Goal: Task Accomplishment & Management: Complete application form

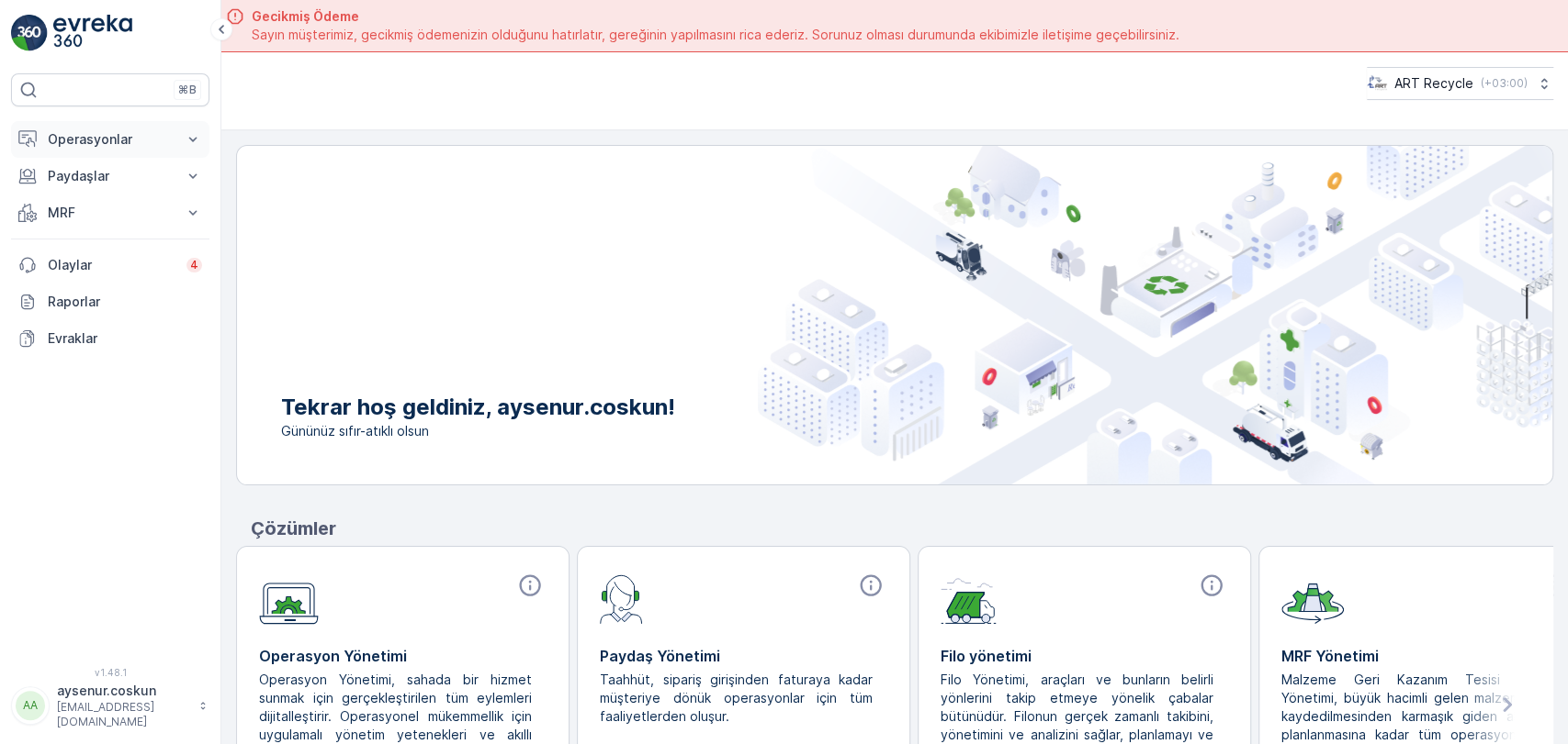
click at [101, 139] on p "Operasyonlar" at bounding box center [110, 139] width 125 height 19
click at [100, 191] on p "Planlama" at bounding box center [72, 197] width 53 height 19
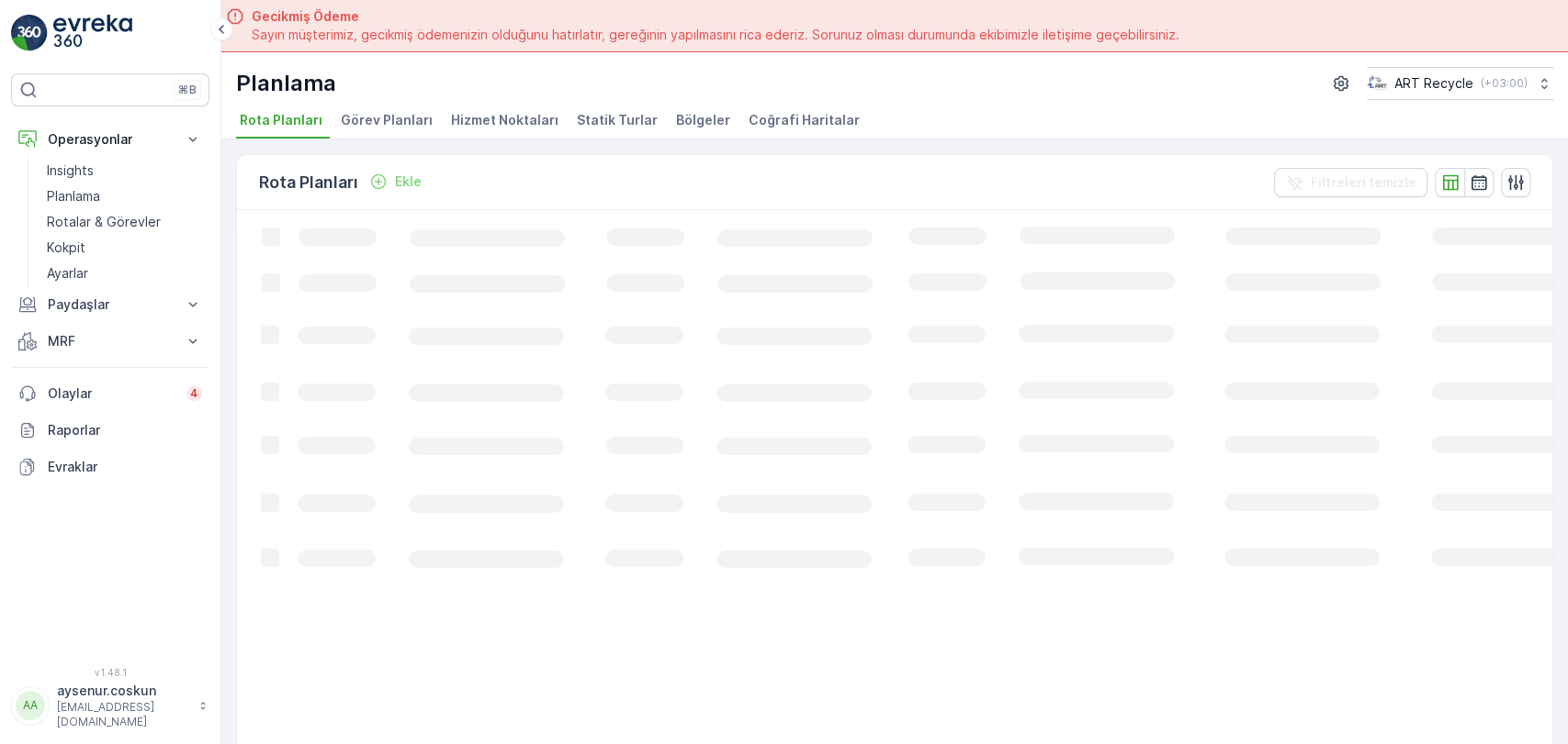
click at [521, 106] on div "Planlama ART Recycle ( +03:00 ) Rota Planları Görev Planları Hizmet Noktaları S…" at bounding box center [894, 96] width 1347 height 87
click at [521, 118] on span "Hizmet Noktaları" at bounding box center [505, 121] width 108 height 19
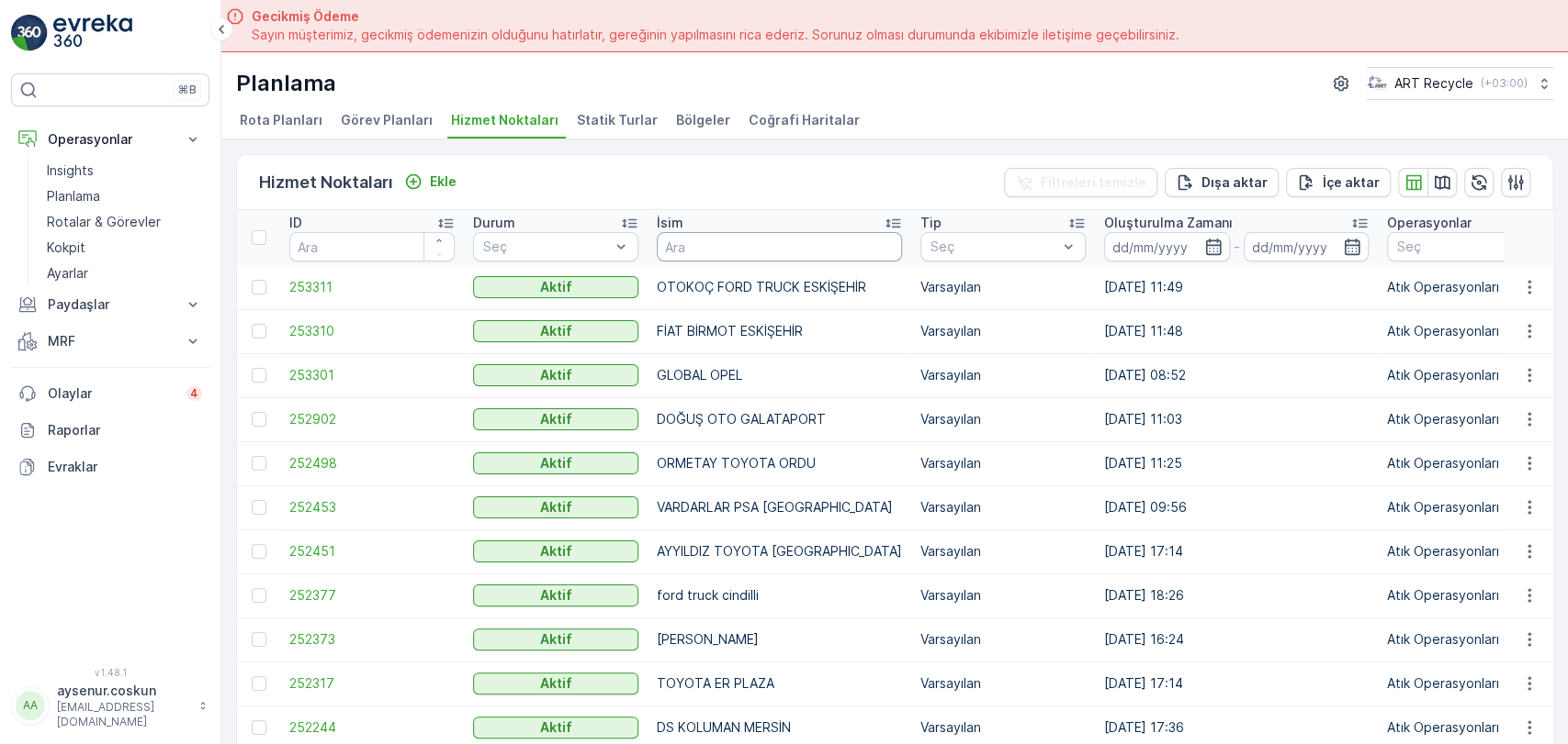
click at [766, 244] on input "text" at bounding box center [780, 247] width 245 height 30
type input "ASF"
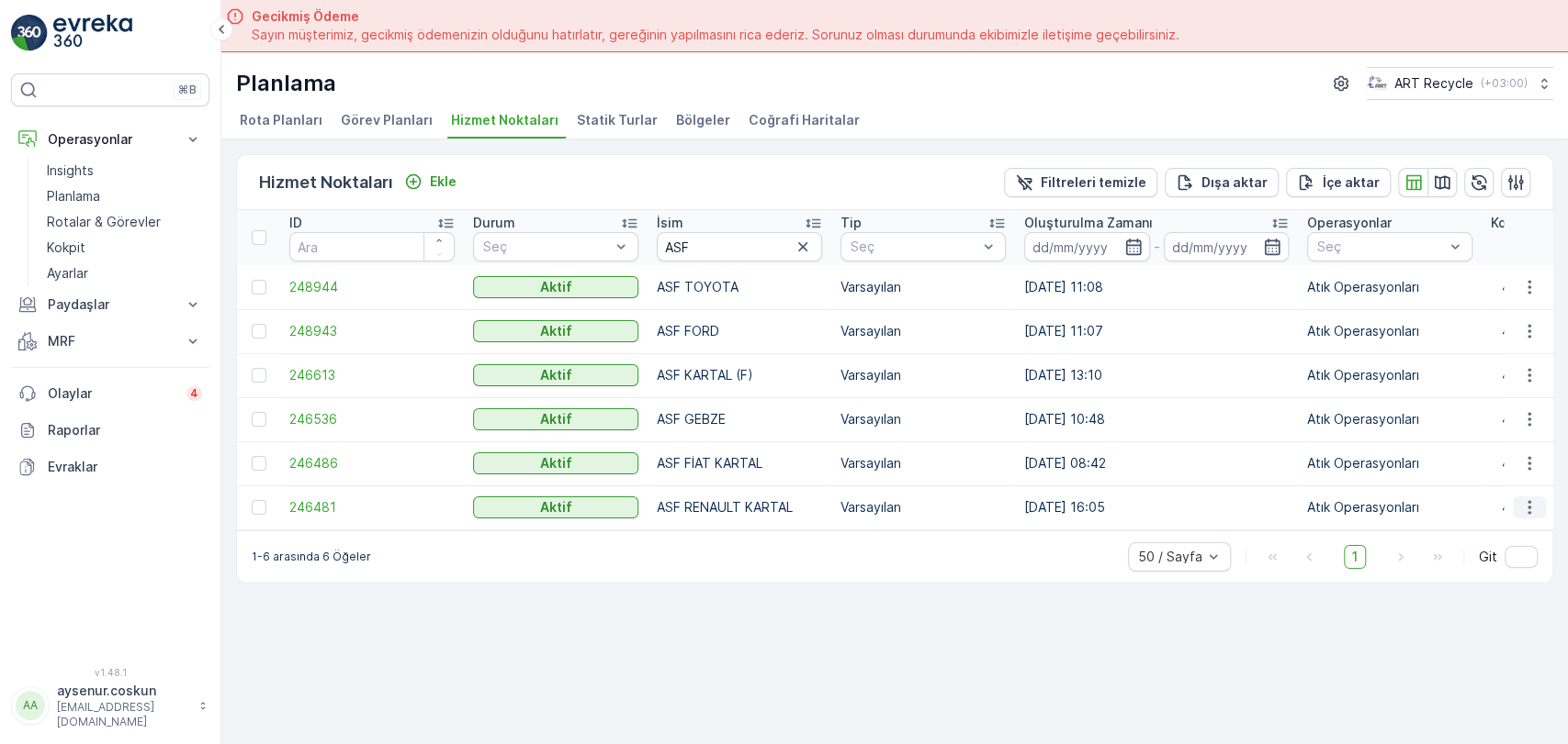
click at [1536, 503] on icon "button" at bounding box center [1530, 508] width 19 height 19
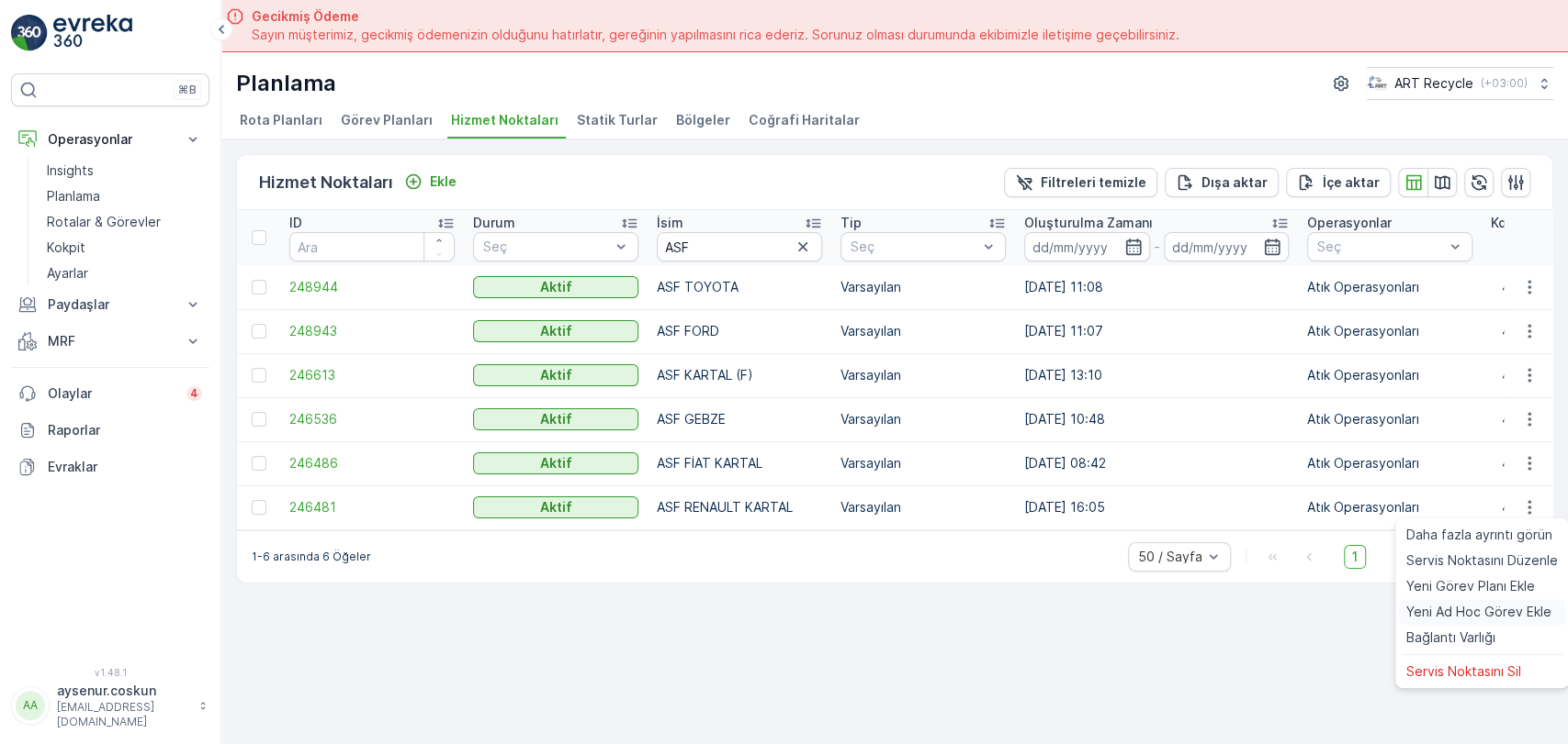
click at [1507, 607] on span "Yeni Ad Hoc Görev Ekle" at bounding box center [1479, 612] width 145 height 19
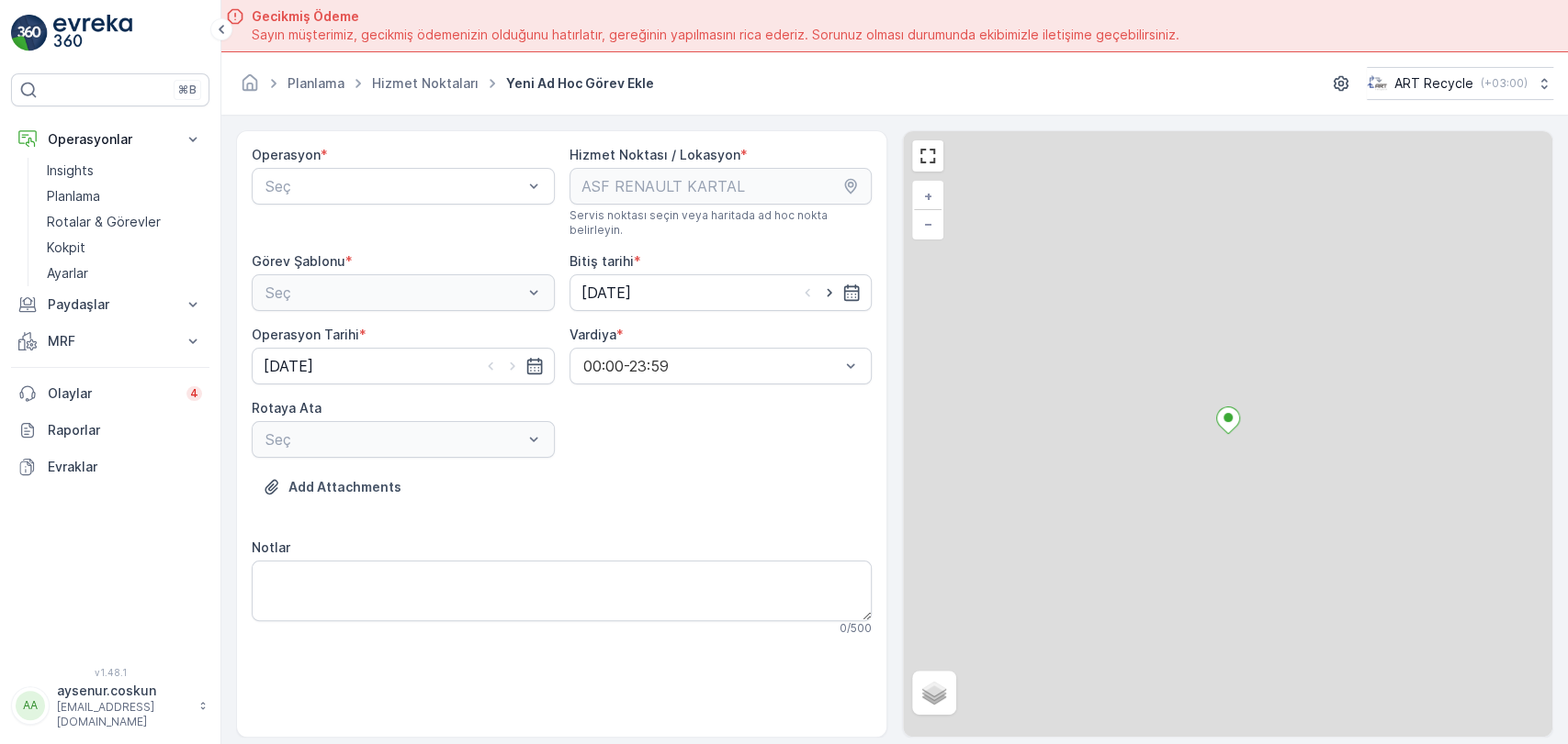
click at [376, 168] on div "Seç" at bounding box center [403, 187] width 303 height 37
click at [346, 229] on span "Atık Operasyonları" at bounding box center [323, 231] width 122 height 17
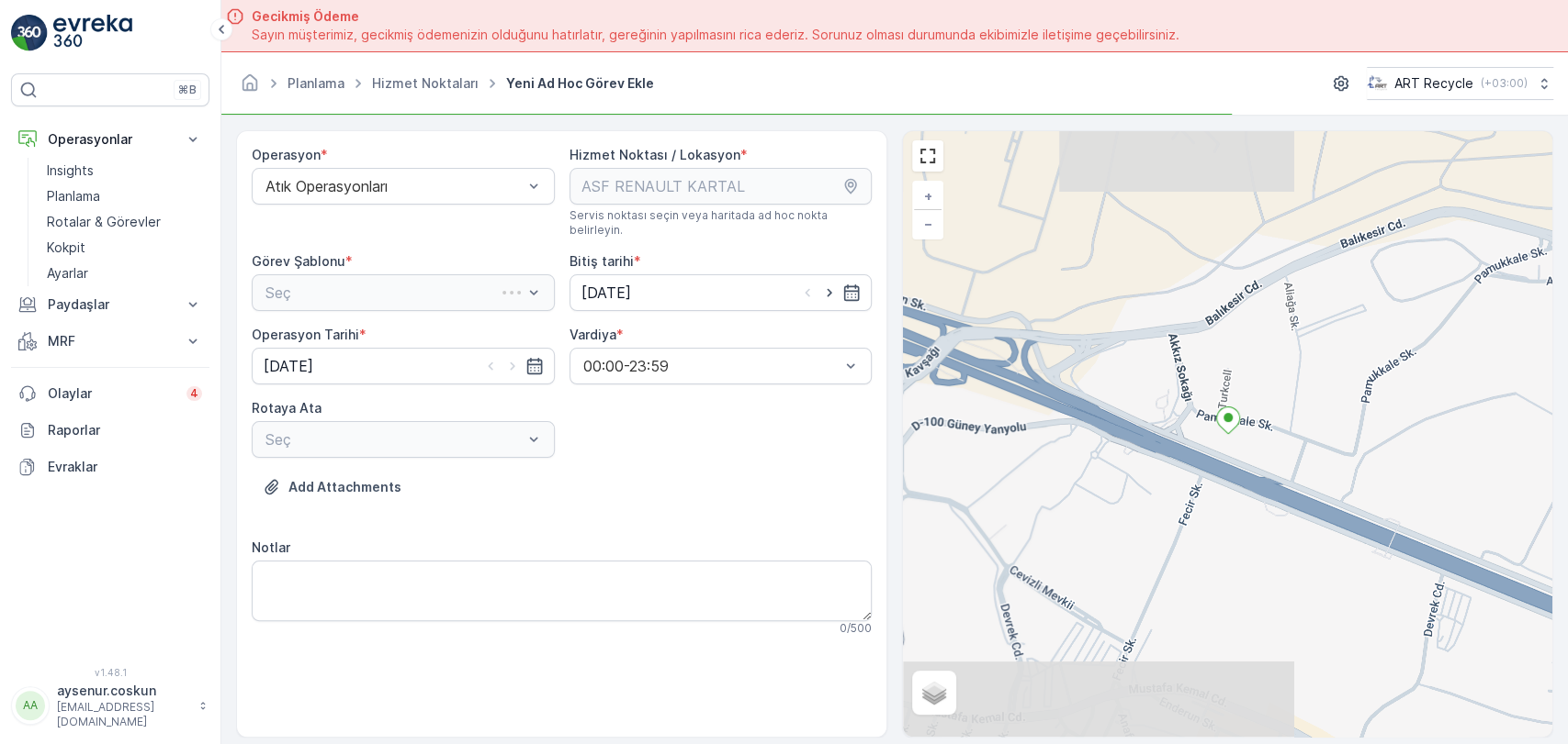
click at [331, 288] on div "Seç" at bounding box center [403, 293] width 303 height 37
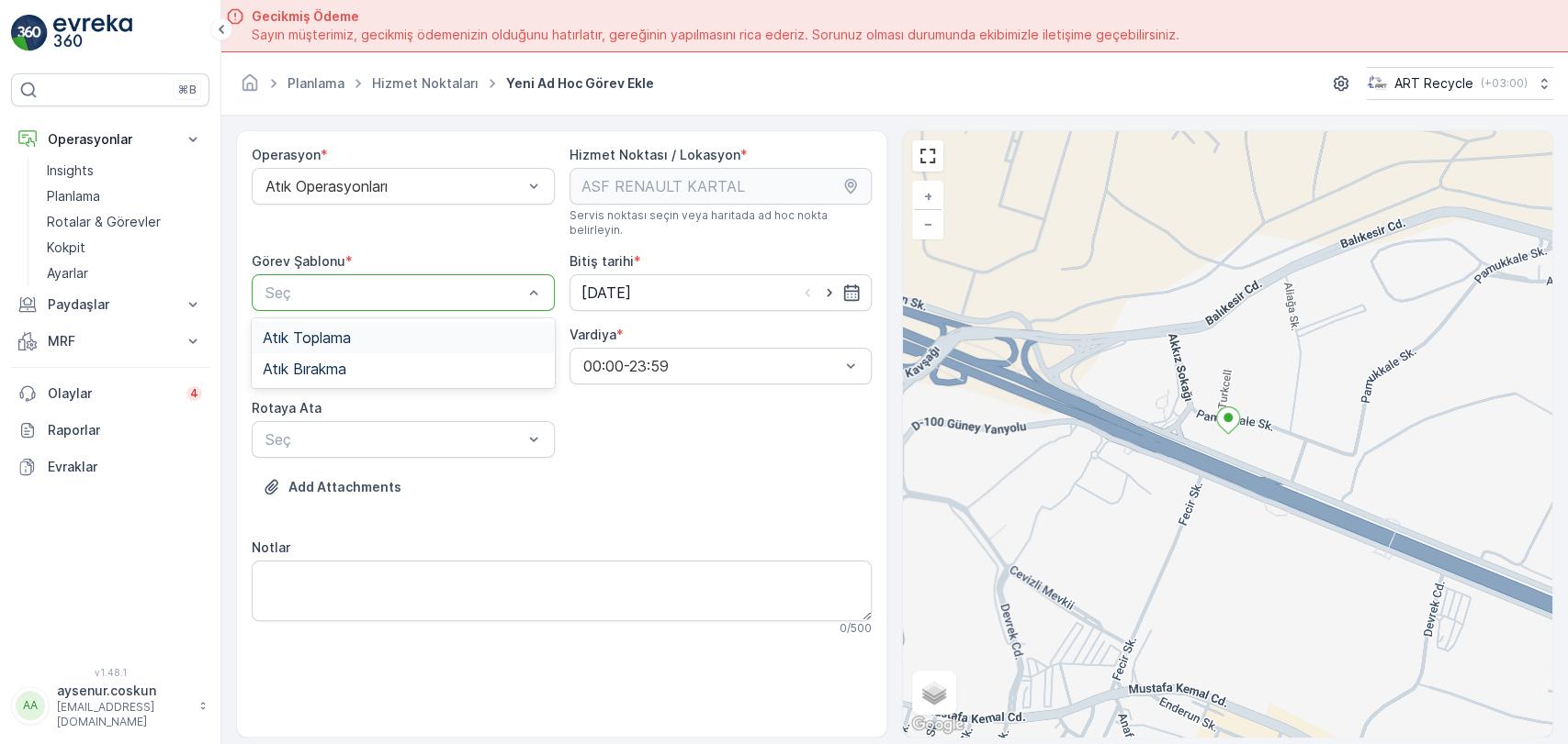
click at [336, 330] on span "Atık Toplama" at bounding box center [307, 338] width 88 height 17
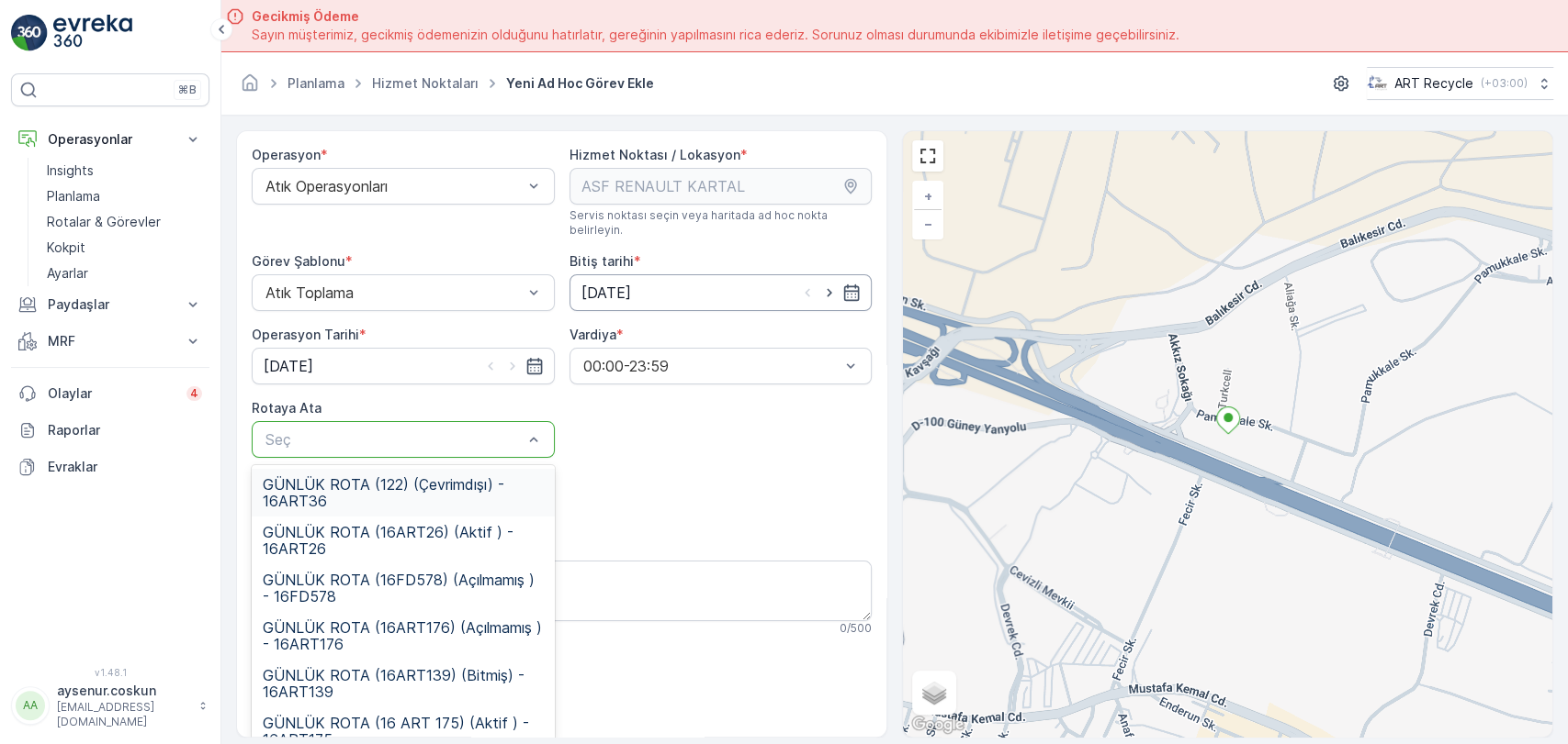
click at [698, 274] on input "[DATE]" at bounding box center [721, 293] width 303 height 37
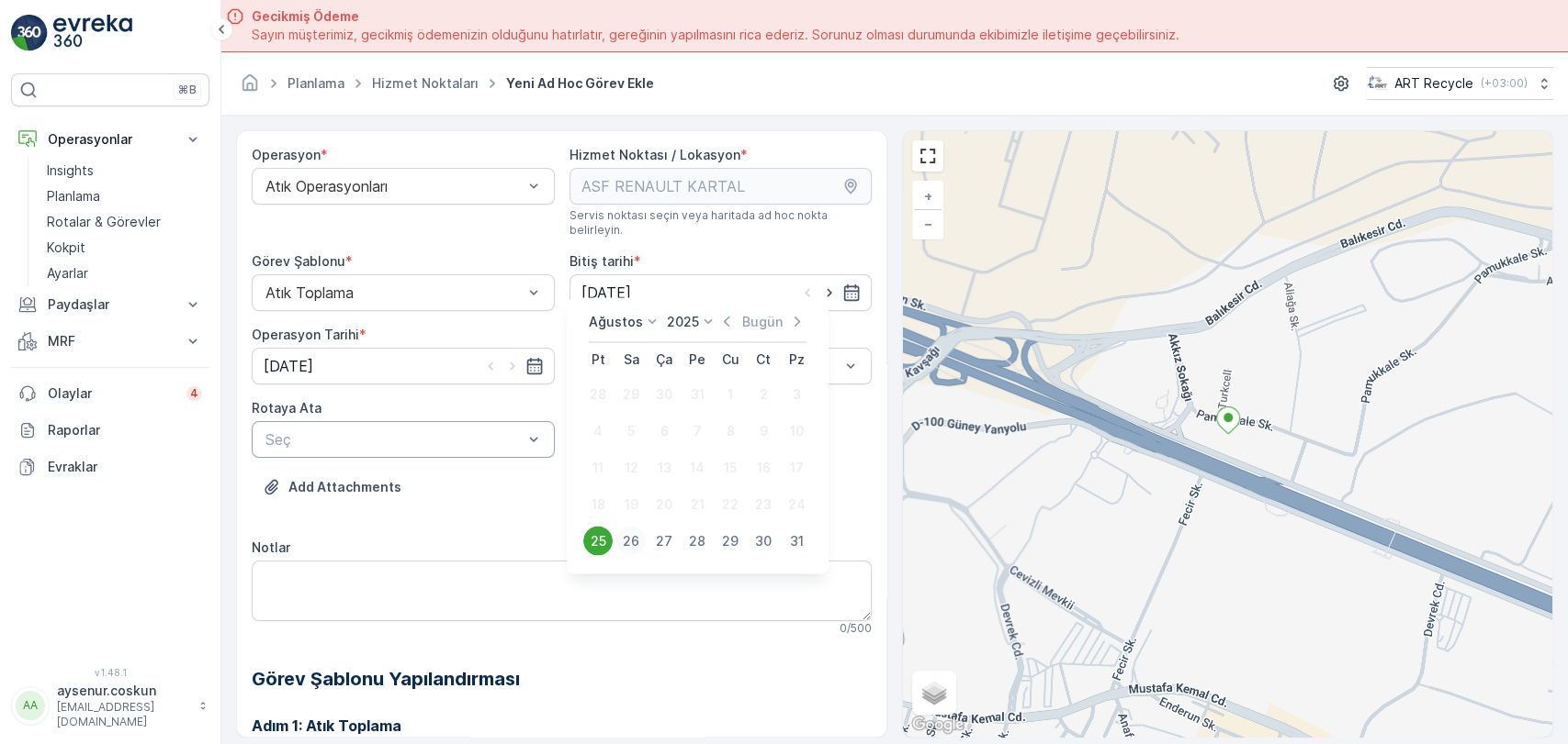
click at [619, 542] on div "26" at bounding box center [631, 541] width 30 height 30
type input "[DATE]"
click at [412, 359] on input "[DATE]" at bounding box center [403, 367] width 303 height 37
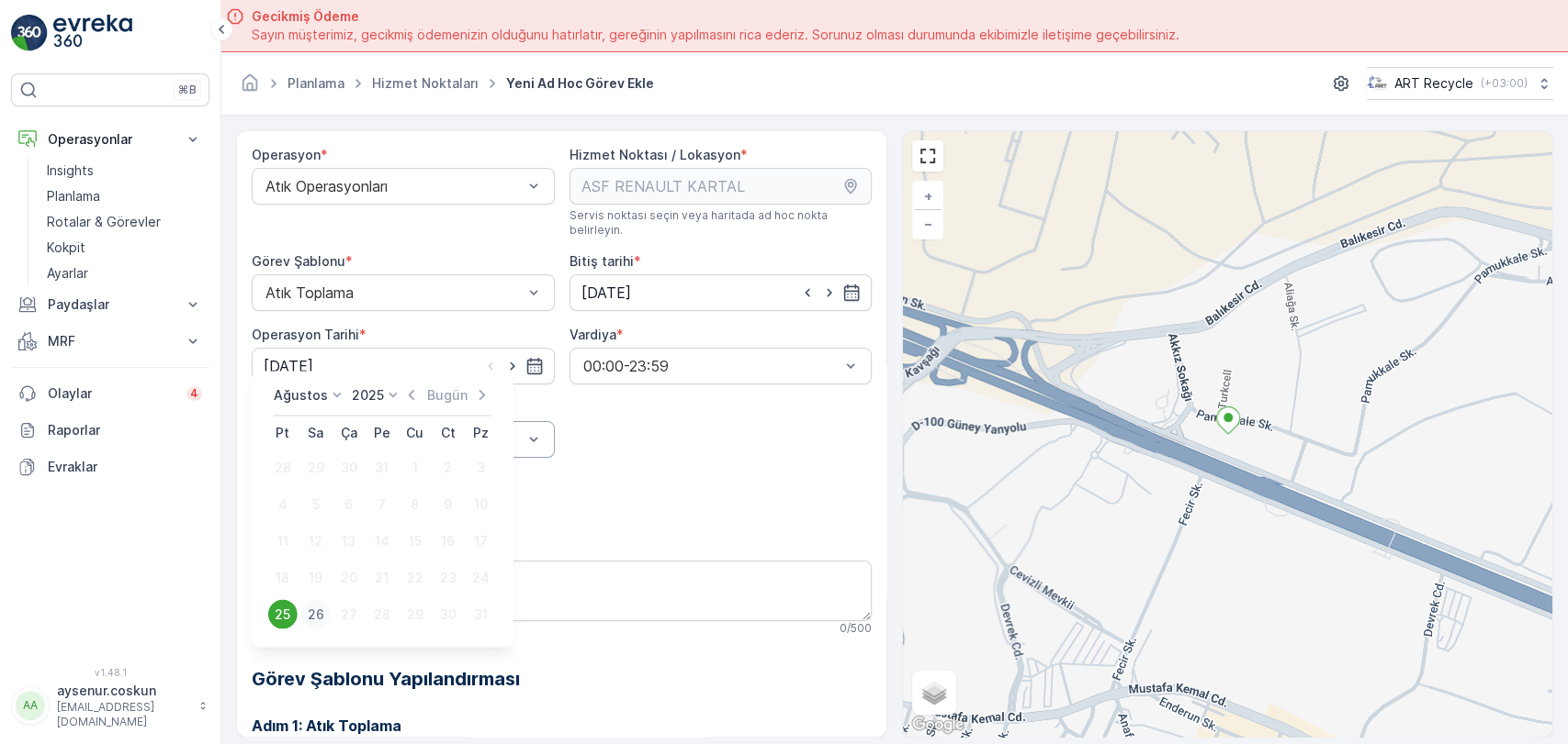
click at [310, 620] on div "26" at bounding box center [316, 614] width 30 height 30
type input "[DATE]"
click at [348, 431] on div at bounding box center [394, 439] width 261 height 17
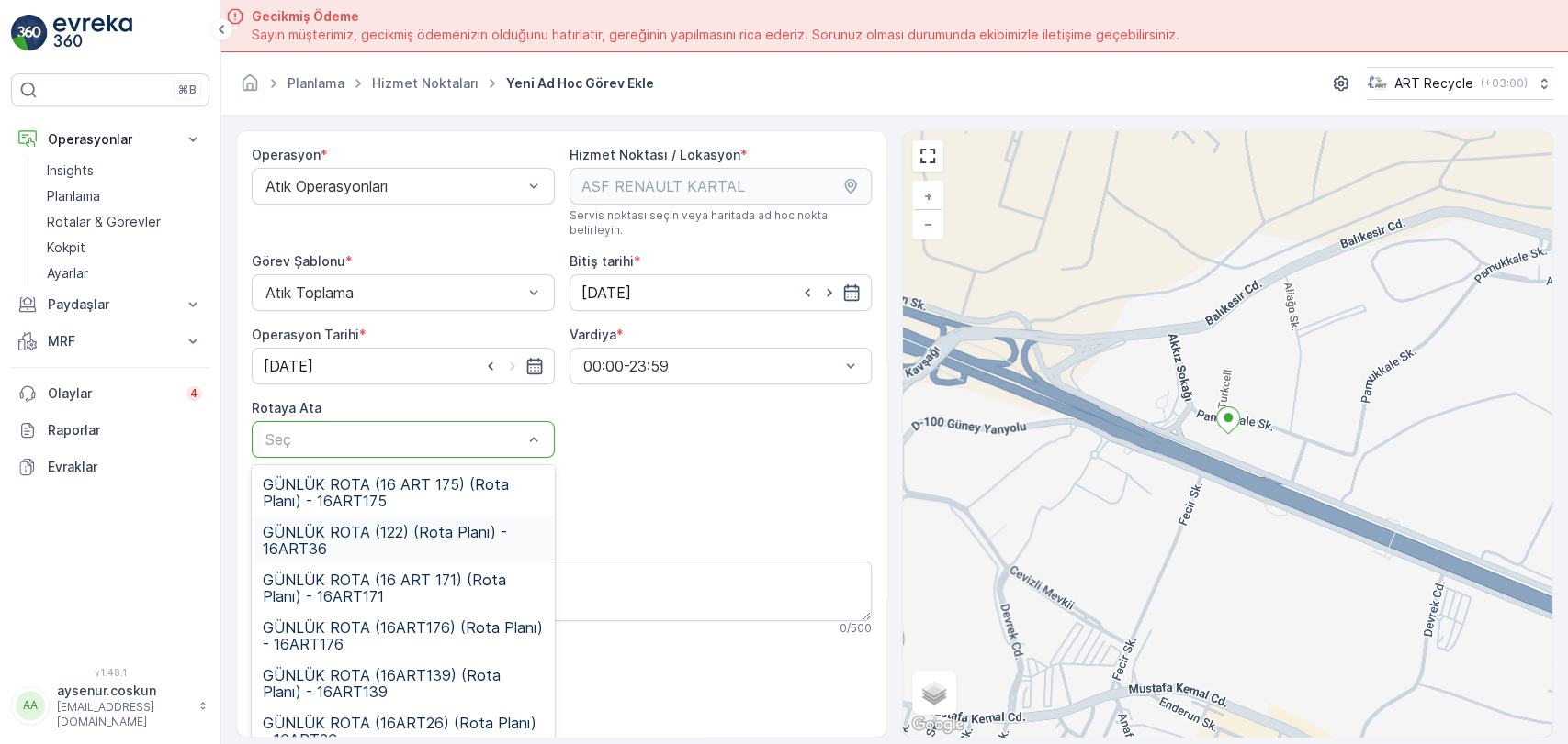
click at [389, 524] on span "GÜNLÜK ROTA (122) (Rota Planı) - 16ART36" at bounding box center [403, 541] width 281 height 33
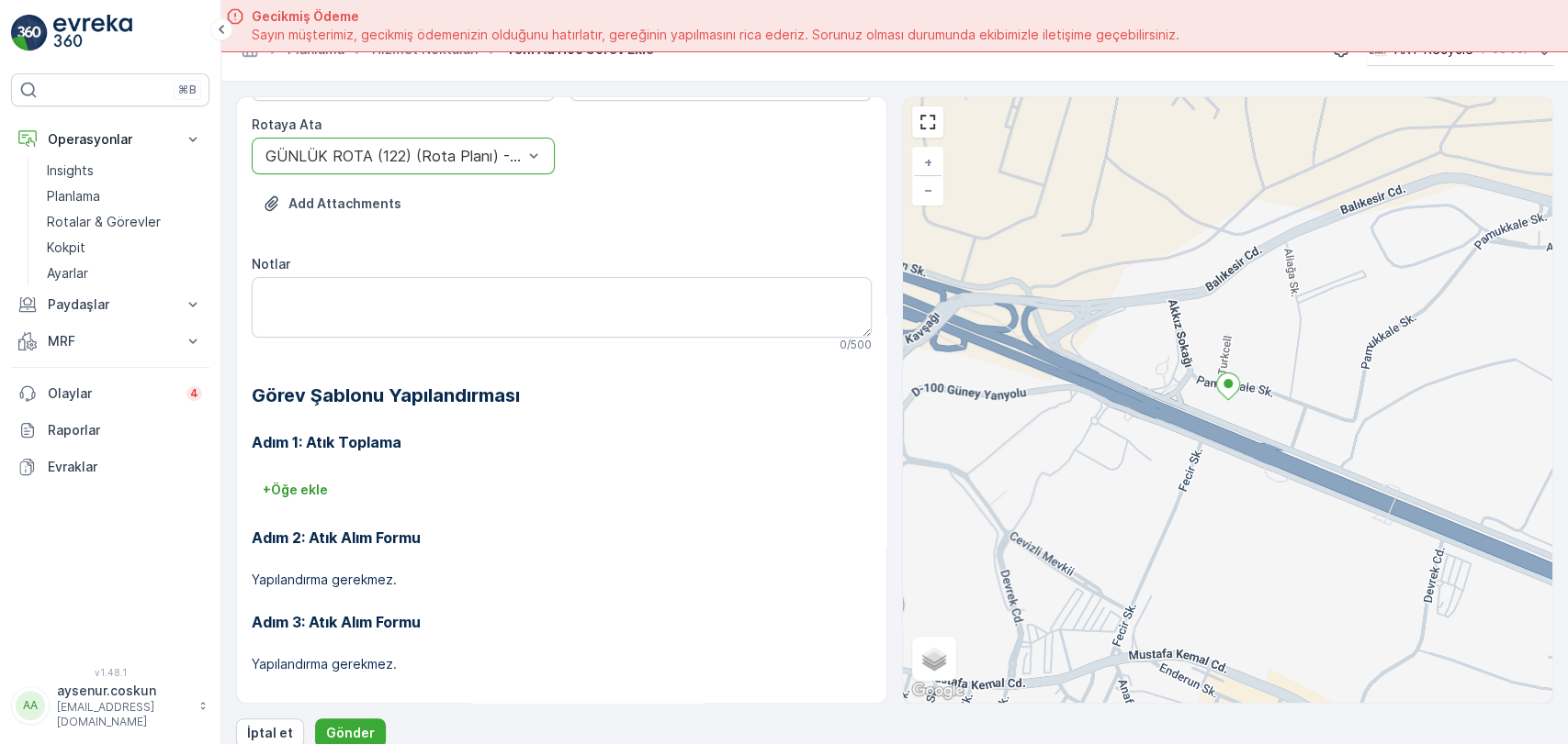
scroll to position [51, 0]
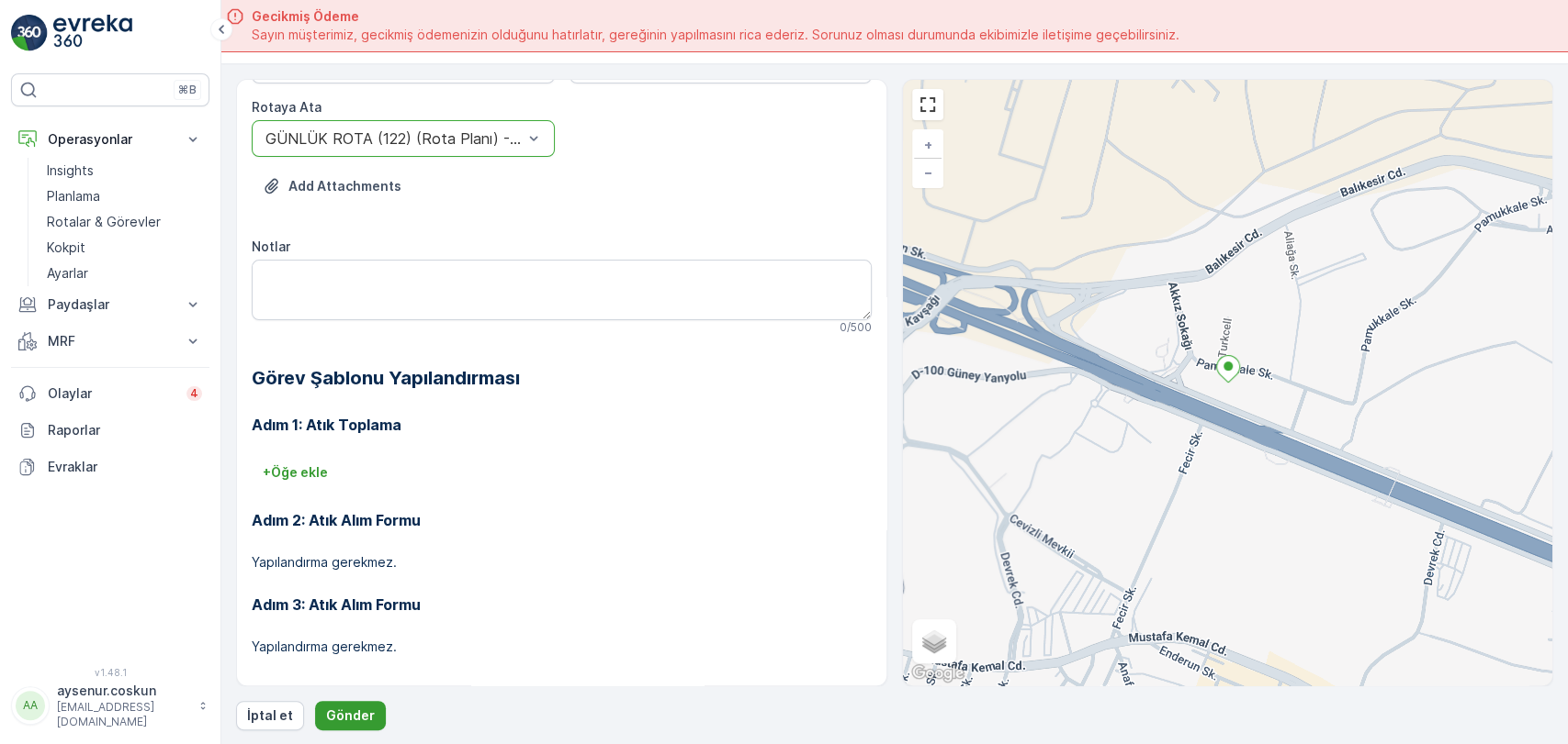
click at [349, 719] on p "Gönder" at bounding box center [350, 716] width 48 height 19
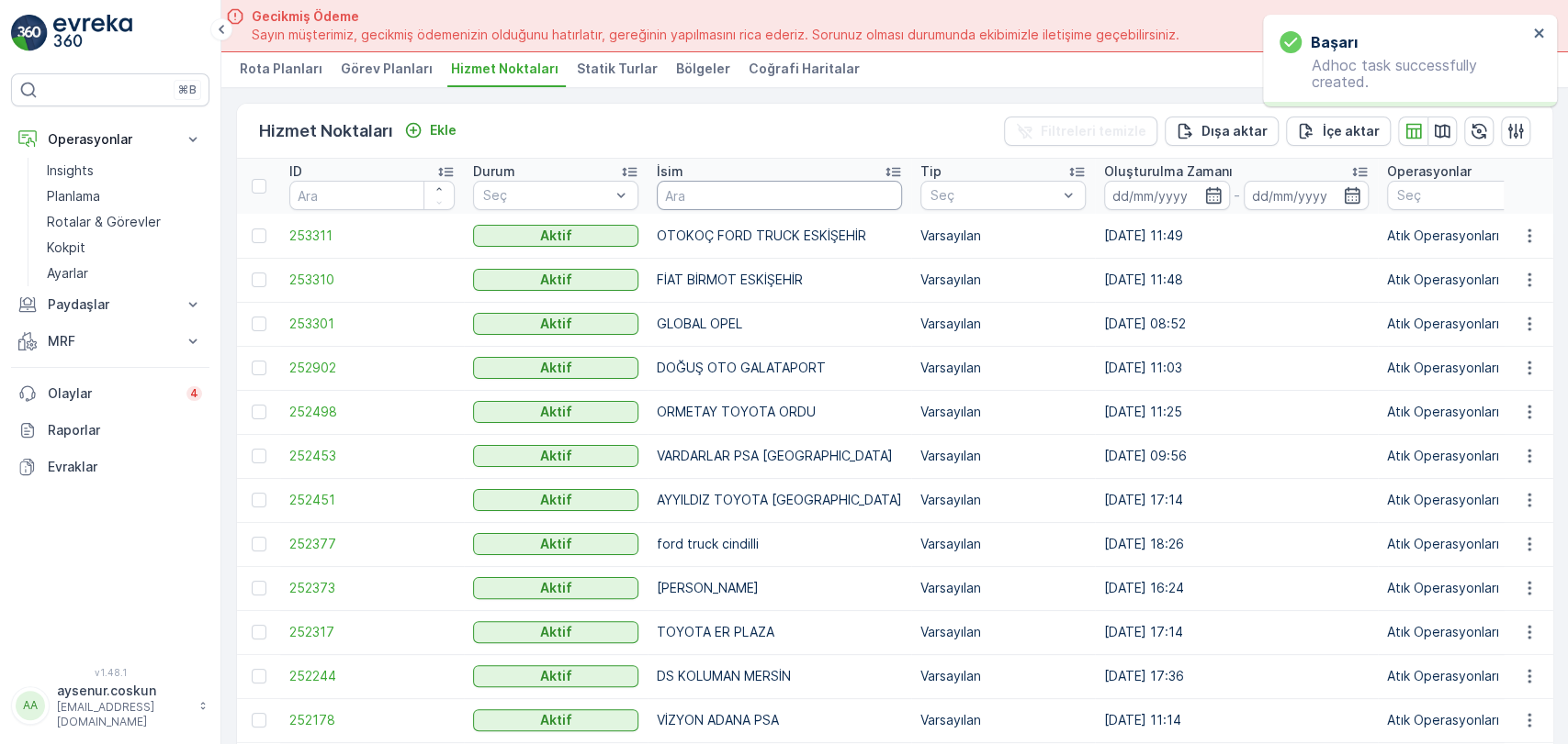
click at [687, 196] on input "text" at bounding box center [780, 196] width 245 height 30
type input "ÖZTEK"
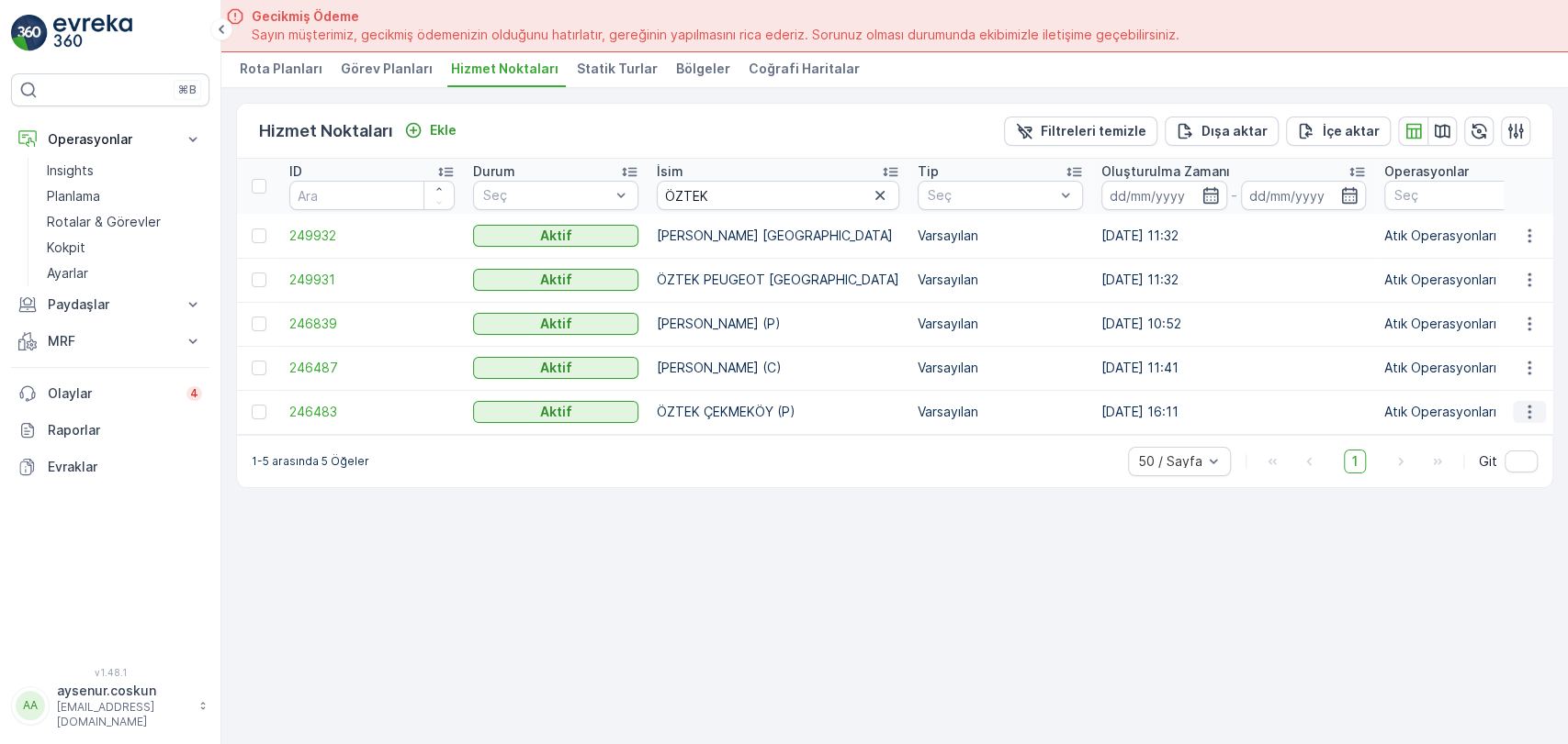
click at [1525, 403] on icon "button" at bounding box center [1530, 412] width 19 height 19
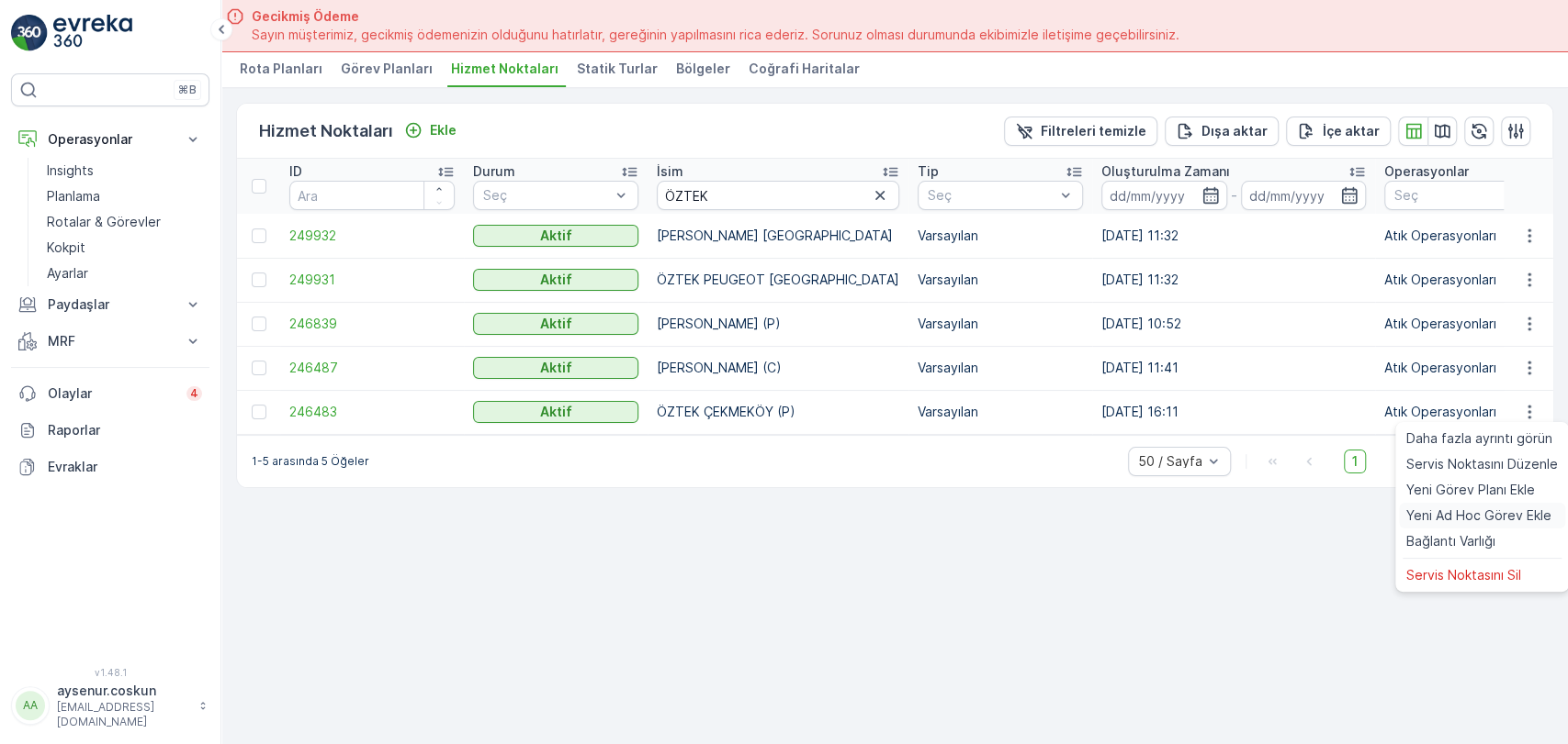
click at [1492, 512] on span "Yeni Ad Hoc Görev Ekle" at bounding box center [1479, 516] width 145 height 19
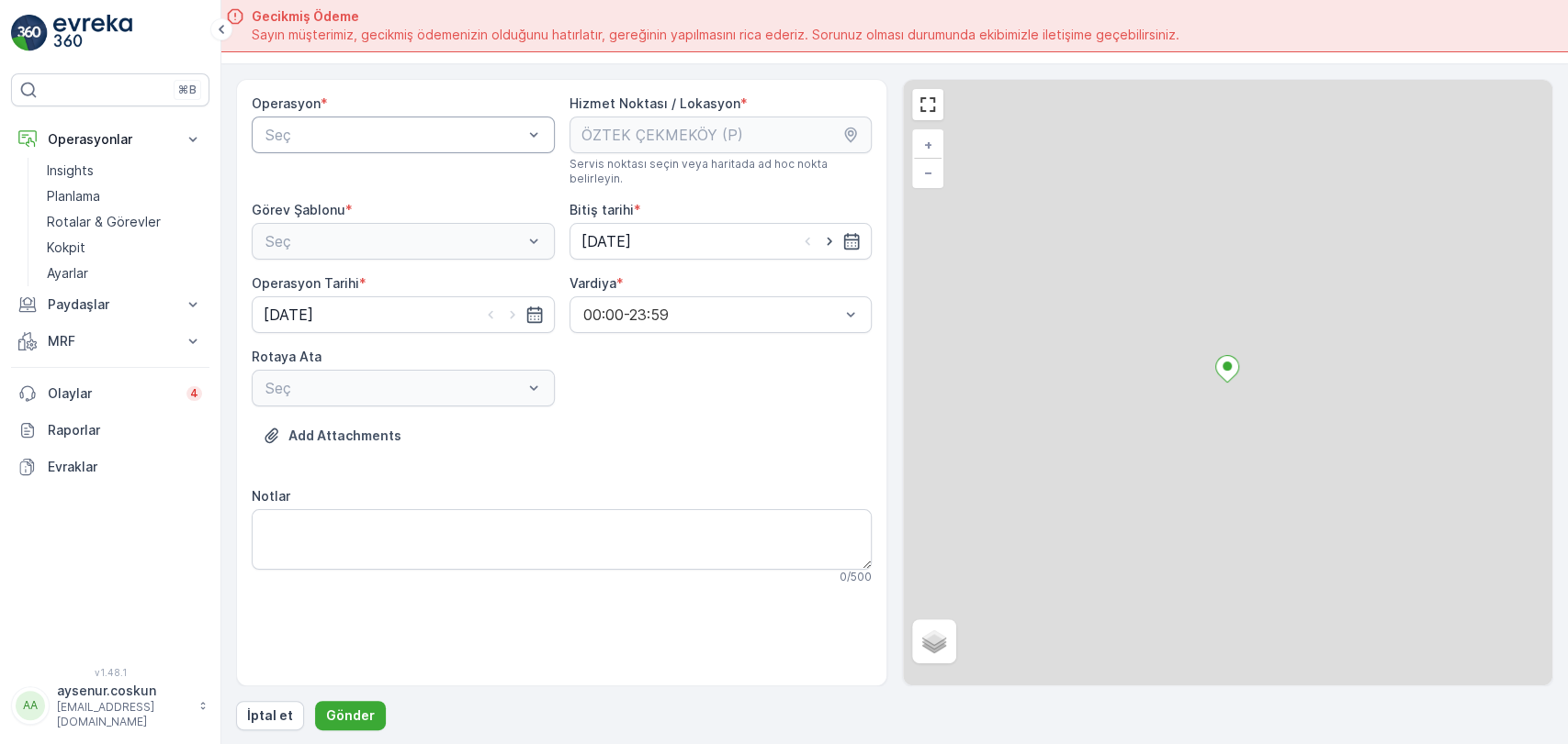
click at [371, 119] on div "Seç" at bounding box center [403, 136] width 303 height 37
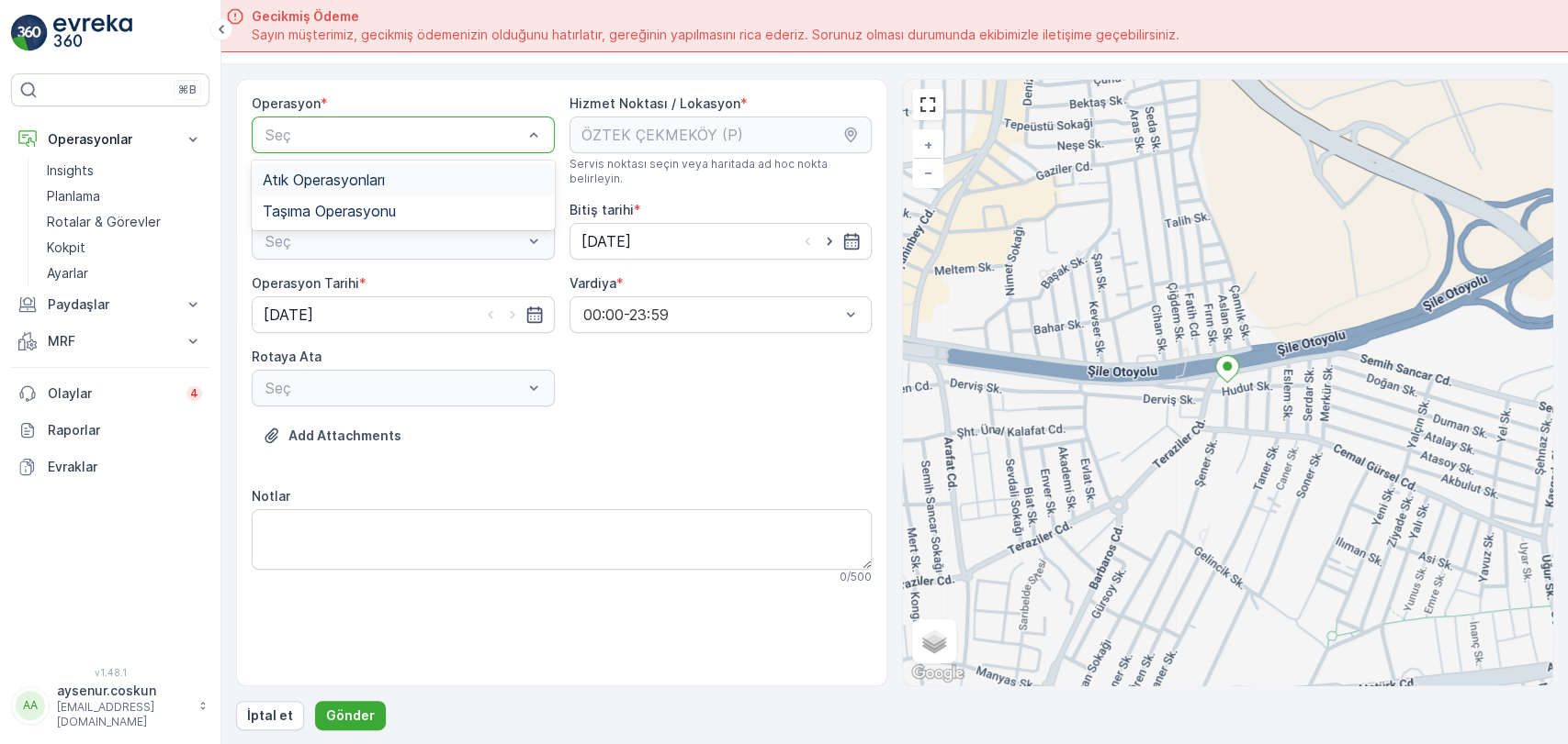
click at [357, 176] on span "Atık Operasyonları" at bounding box center [323, 180] width 122 height 17
click at [374, 233] on div at bounding box center [394, 241] width 261 height 17
click at [372, 278] on div "Atık Toplama" at bounding box center [403, 286] width 281 height 17
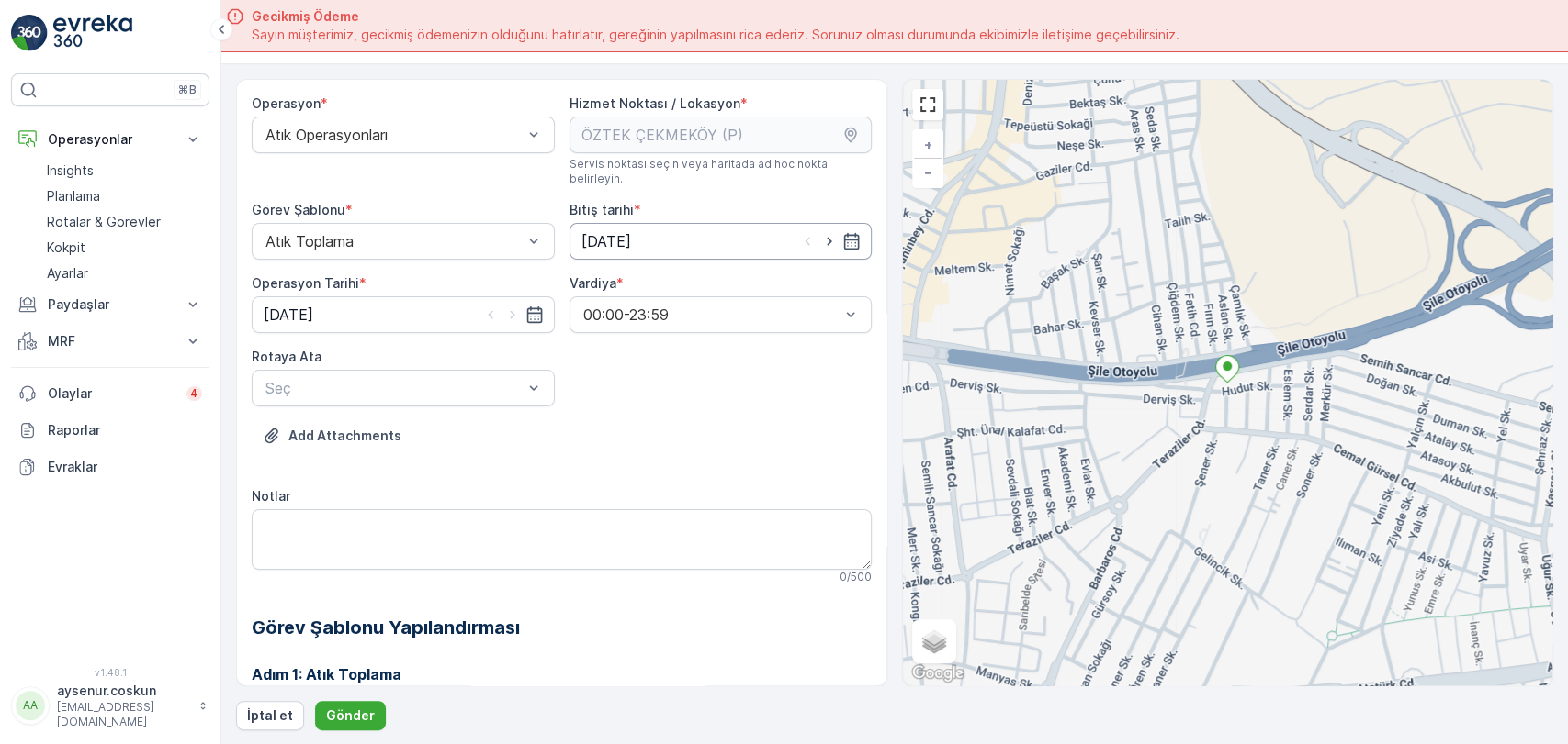
click at [682, 226] on input "[DATE]" at bounding box center [721, 241] width 303 height 37
click at [639, 491] on div "26" at bounding box center [631, 489] width 30 height 30
type input "[DATE]"
click at [309, 309] on input "[DATE]" at bounding box center [403, 315] width 303 height 37
click at [319, 553] on div "26" at bounding box center [316, 563] width 30 height 30
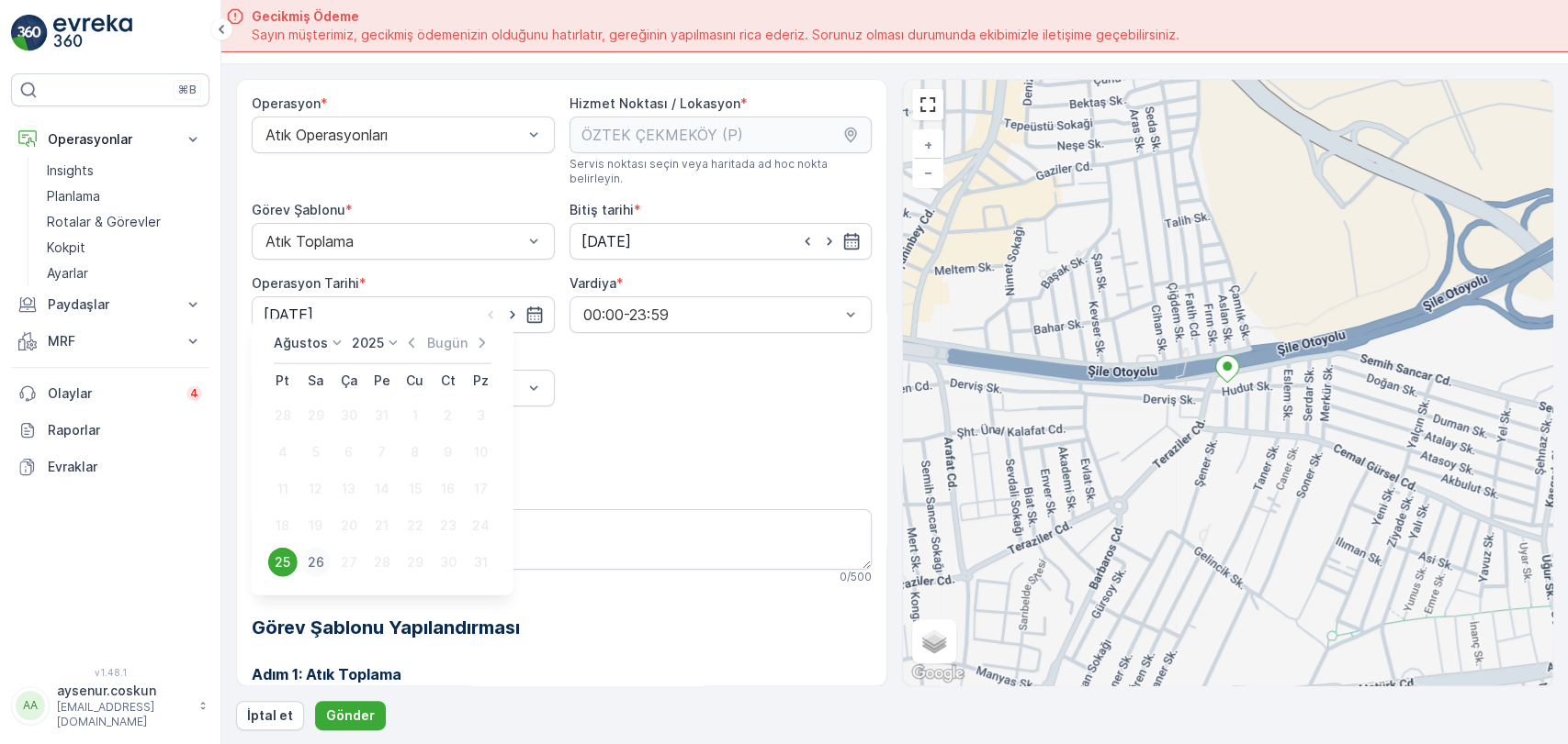
type input "[DATE]"
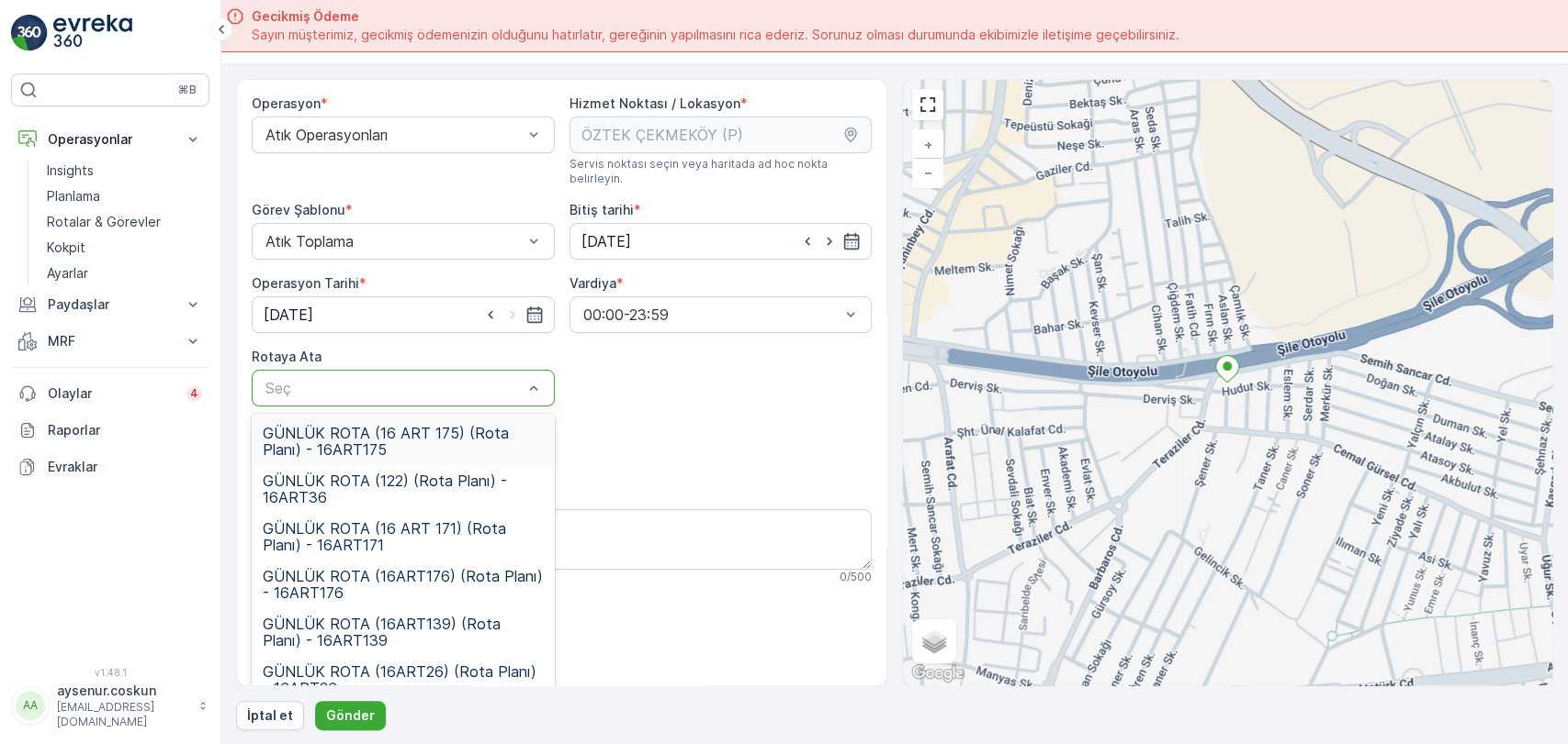
click at [314, 370] on div "Seç" at bounding box center [403, 388] width 303 height 37
click at [389, 484] on span "GÜNLÜK ROTA (122) (Rota Planı) - 16ART36" at bounding box center [403, 489] width 281 height 33
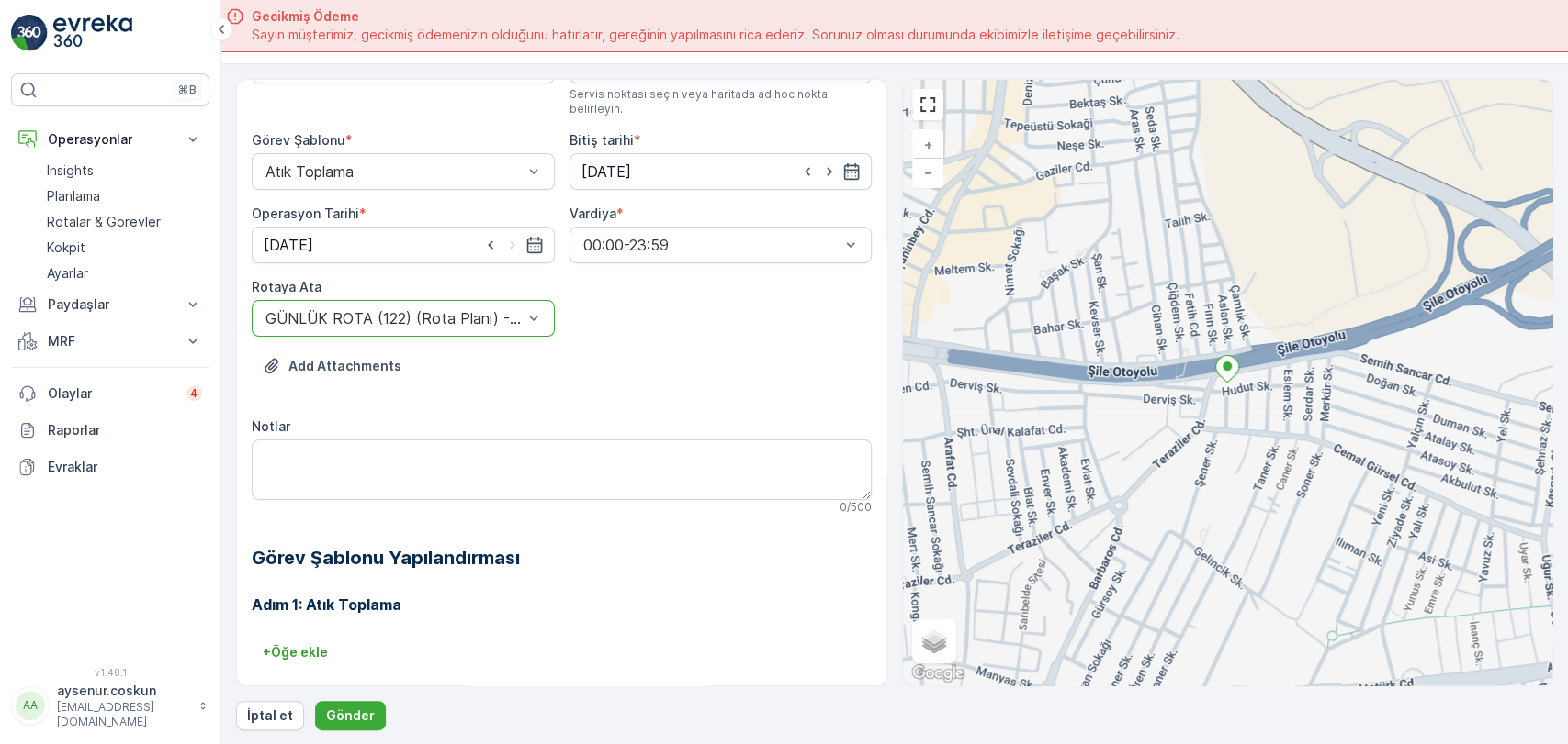
scroll to position [102, 0]
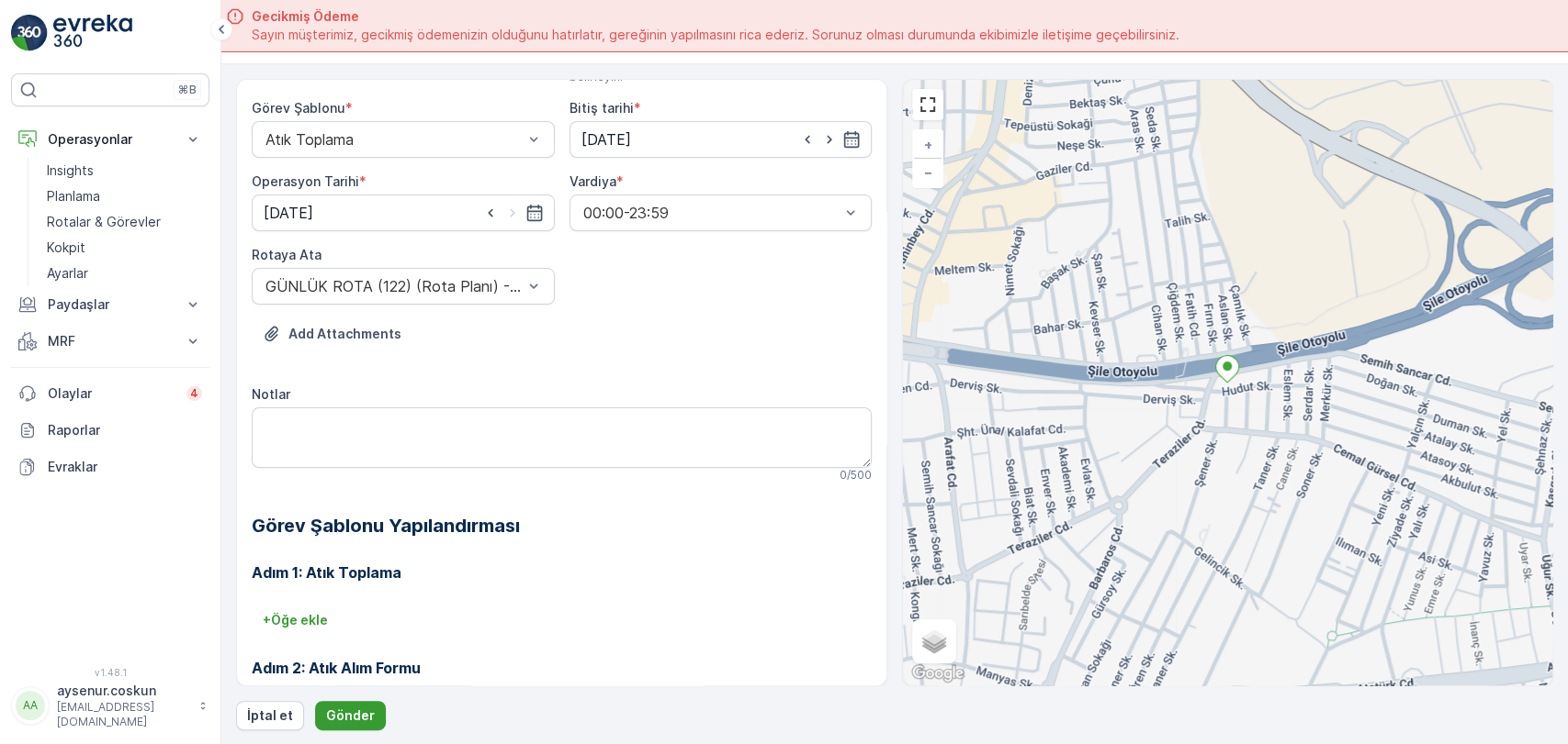
click at [351, 709] on p "Gönder" at bounding box center [350, 716] width 48 height 19
